Goal: Information Seeking & Learning: Learn about a topic

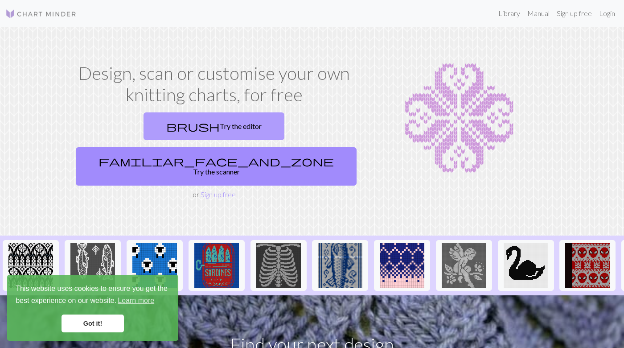
click at [160, 128] on link "brush Try the editor" at bounding box center [214, 126] width 141 height 28
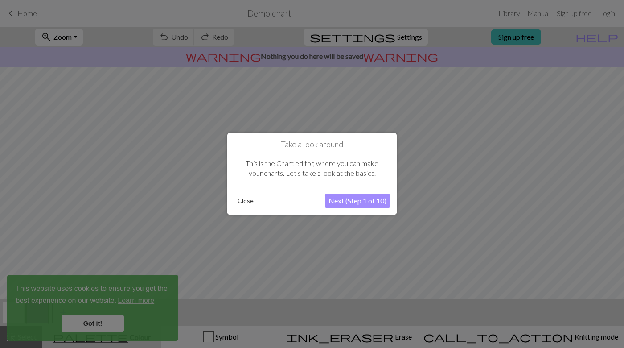
click at [365, 205] on button "Next (Step 1 of 10)" at bounding box center [357, 201] width 65 height 14
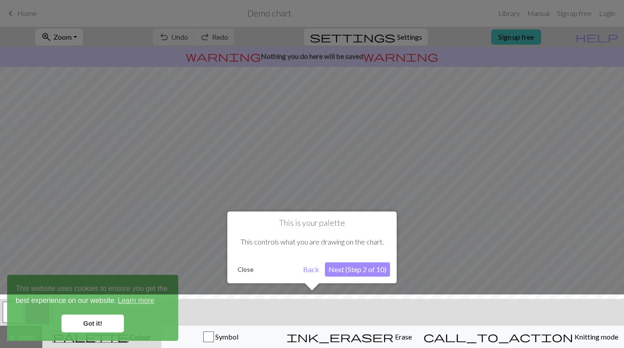
click at [355, 269] on button "Next (Step 2 of 10)" at bounding box center [357, 269] width 65 height 14
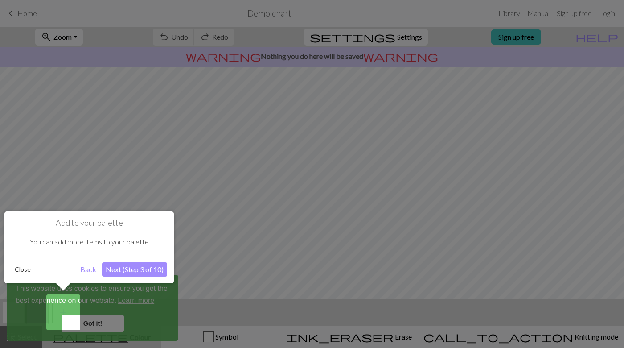
click at [126, 268] on button "Next (Step 3 of 10)" at bounding box center [134, 269] width 65 height 14
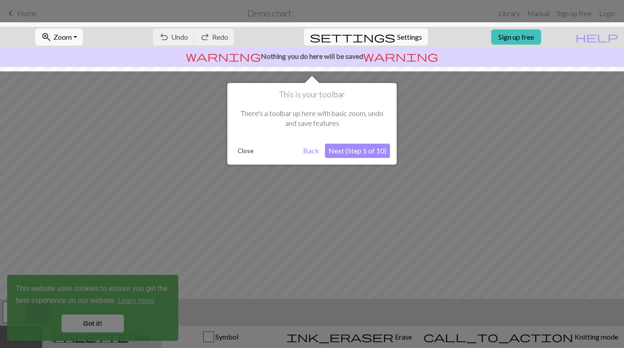
click at [360, 153] on button "Next (Step 5 of 10)" at bounding box center [357, 151] width 65 height 14
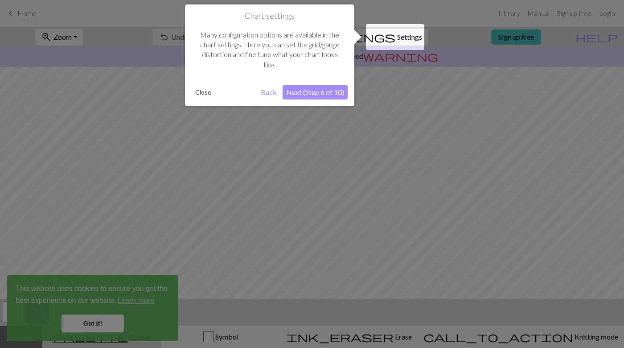
click at [305, 92] on button "Next (Step 6 of 10)" at bounding box center [315, 92] width 65 height 14
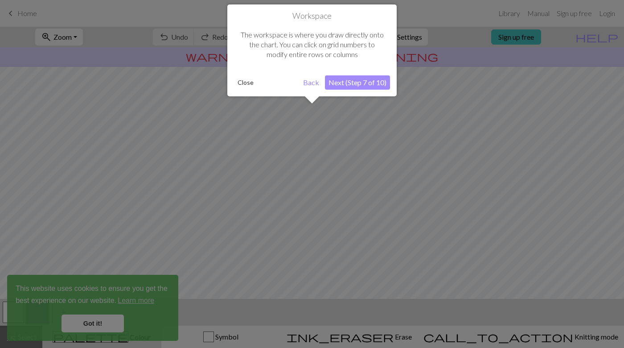
scroll to position [54, 0]
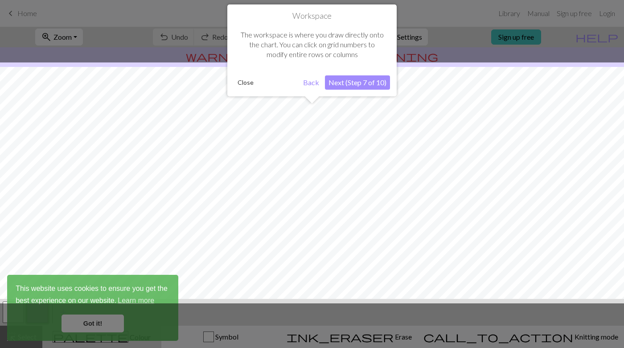
click at [340, 82] on button "Next (Step 7 of 10)" at bounding box center [357, 82] width 65 height 14
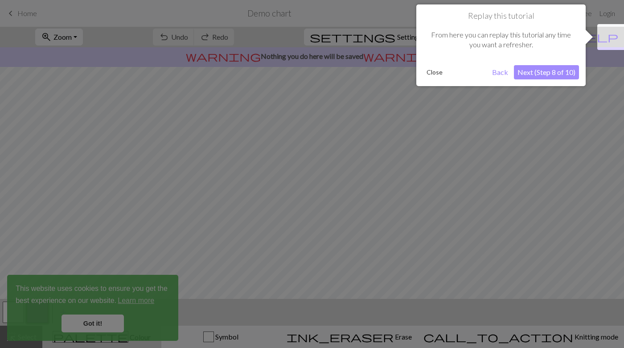
click at [554, 77] on button "Next (Step 8 of 10)" at bounding box center [546, 72] width 65 height 14
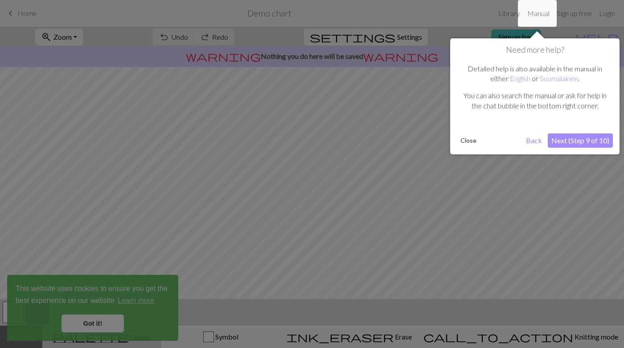
click at [568, 140] on button "Next (Step 9 of 10)" at bounding box center [580, 140] width 65 height 14
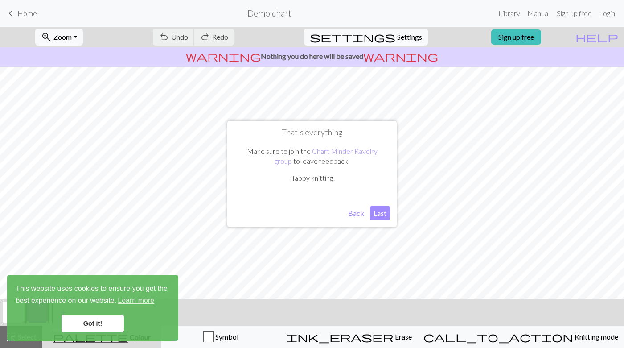
click at [376, 213] on button "Last" at bounding box center [380, 213] width 20 height 14
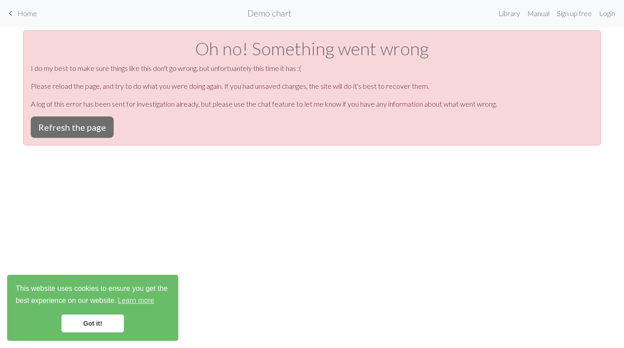
click at [15, 13] on span "keyboard_arrow_left" at bounding box center [10, 13] width 11 height 12
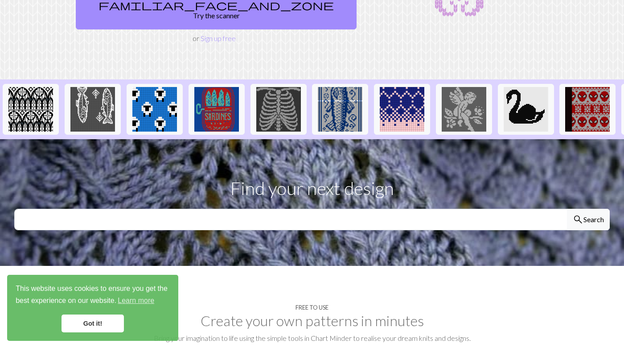
scroll to position [165, 0]
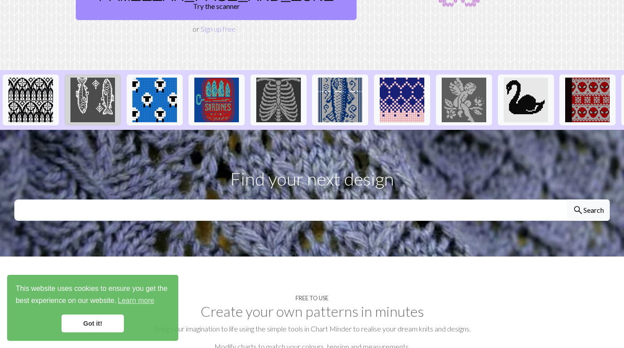
click at [85, 87] on img at bounding box center [92, 100] width 45 height 45
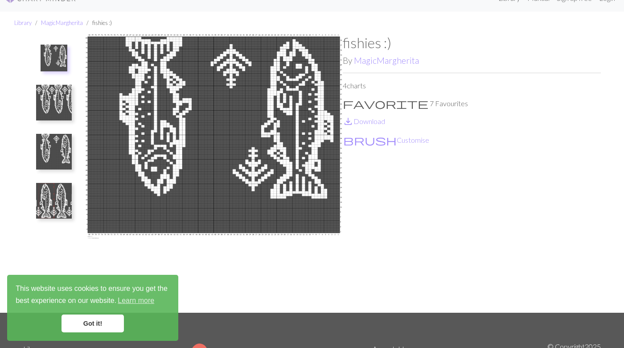
scroll to position [10, 0]
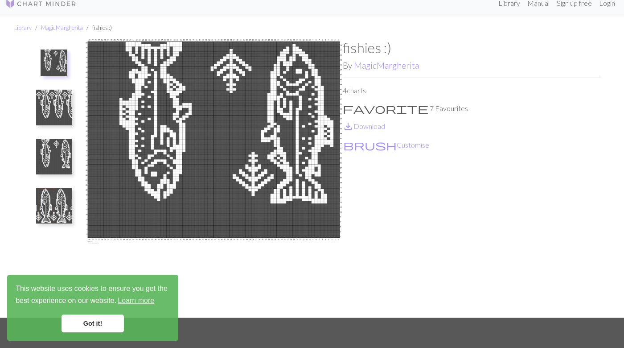
click at [63, 58] on img at bounding box center [54, 62] width 27 height 27
click at [59, 103] on img at bounding box center [54, 108] width 36 height 36
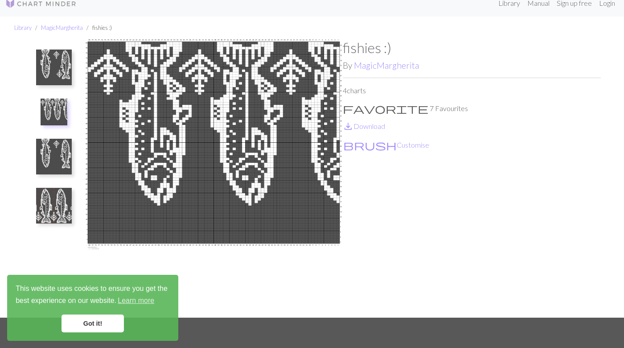
click at [63, 148] on img at bounding box center [54, 157] width 36 height 36
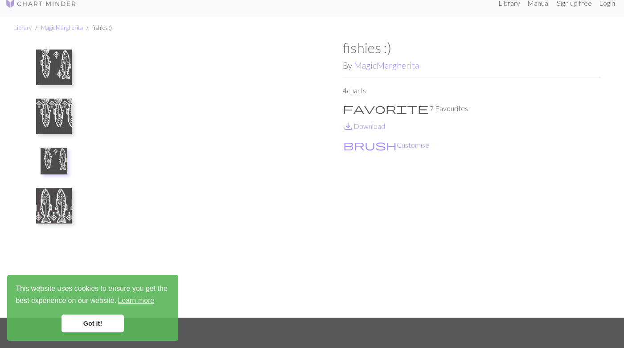
click at [68, 203] on img at bounding box center [54, 206] width 36 height 36
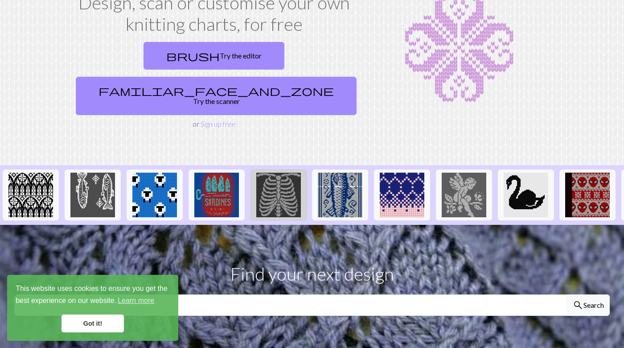
scroll to position [75, 0]
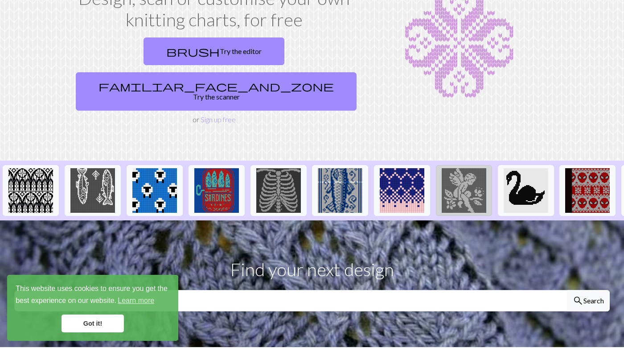
click at [468, 168] on img at bounding box center [464, 190] width 45 height 45
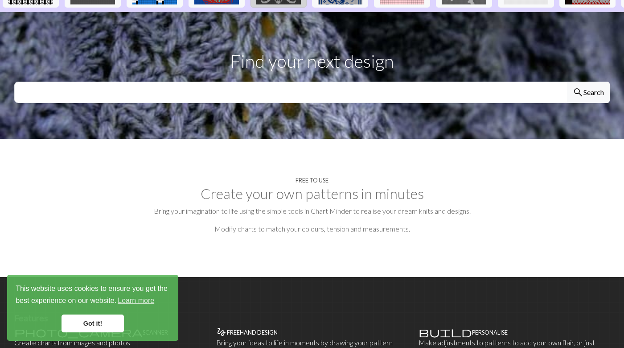
scroll to position [277, 0]
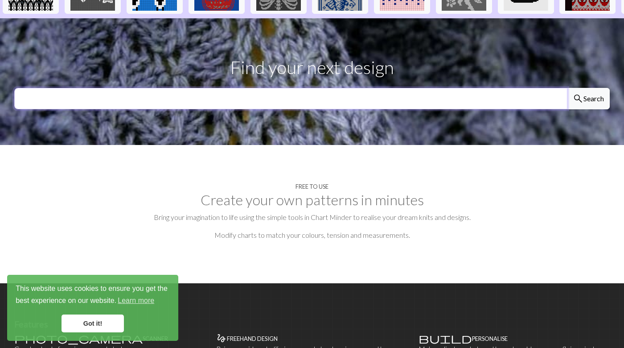
click at [247, 88] on input "text" at bounding box center [290, 98] width 553 height 21
type input "fish"
click at [588, 88] on button "search Search" at bounding box center [588, 98] width 43 height 21
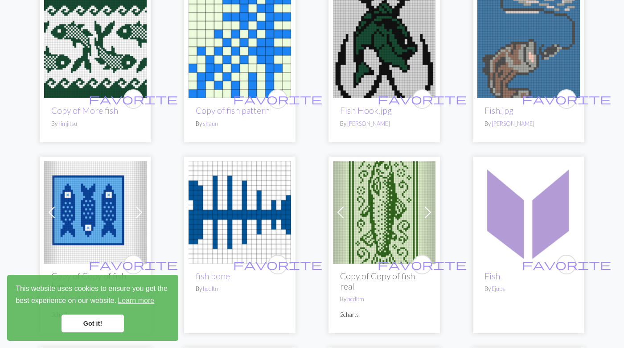
scroll to position [1622, 0]
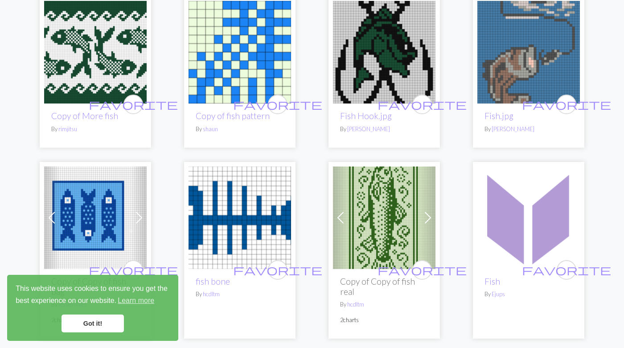
click at [87, 61] on img at bounding box center [95, 52] width 103 height 103
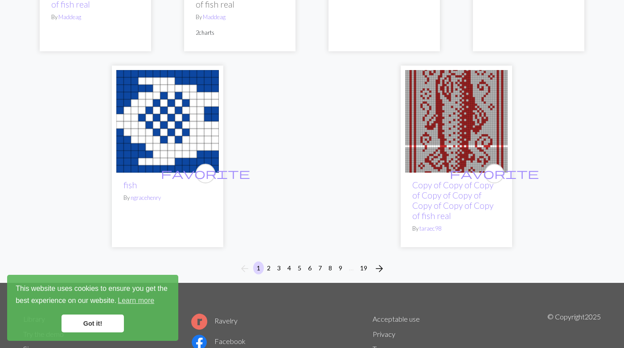
scroll to position [2313, 0]
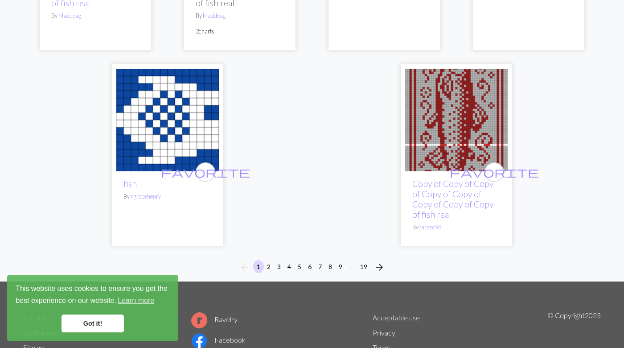
click at [270, 264] on button "2" at bounding box center [269, 266] width 11 height 13
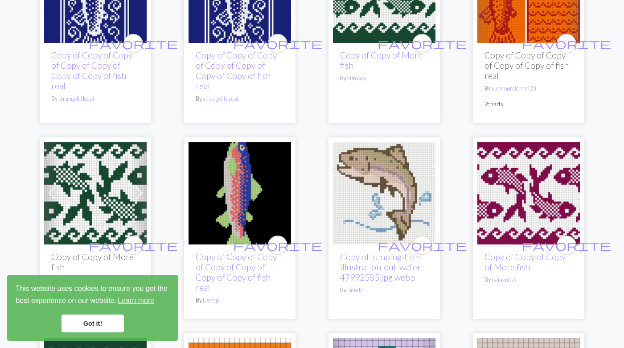
scroll to position [180, 0]
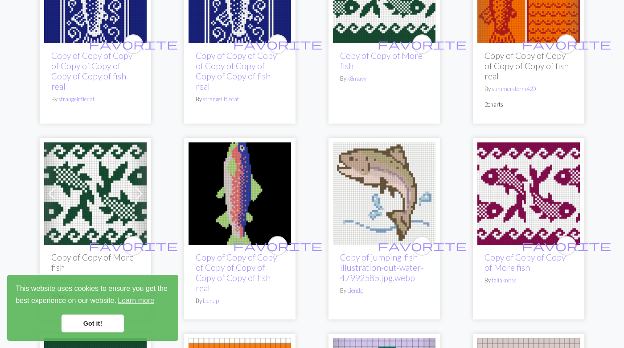
click at [515, 180] on img at bounding box center [529, 193] width 103 height 103
